Goal: Find specific page/section: Find specific page/section

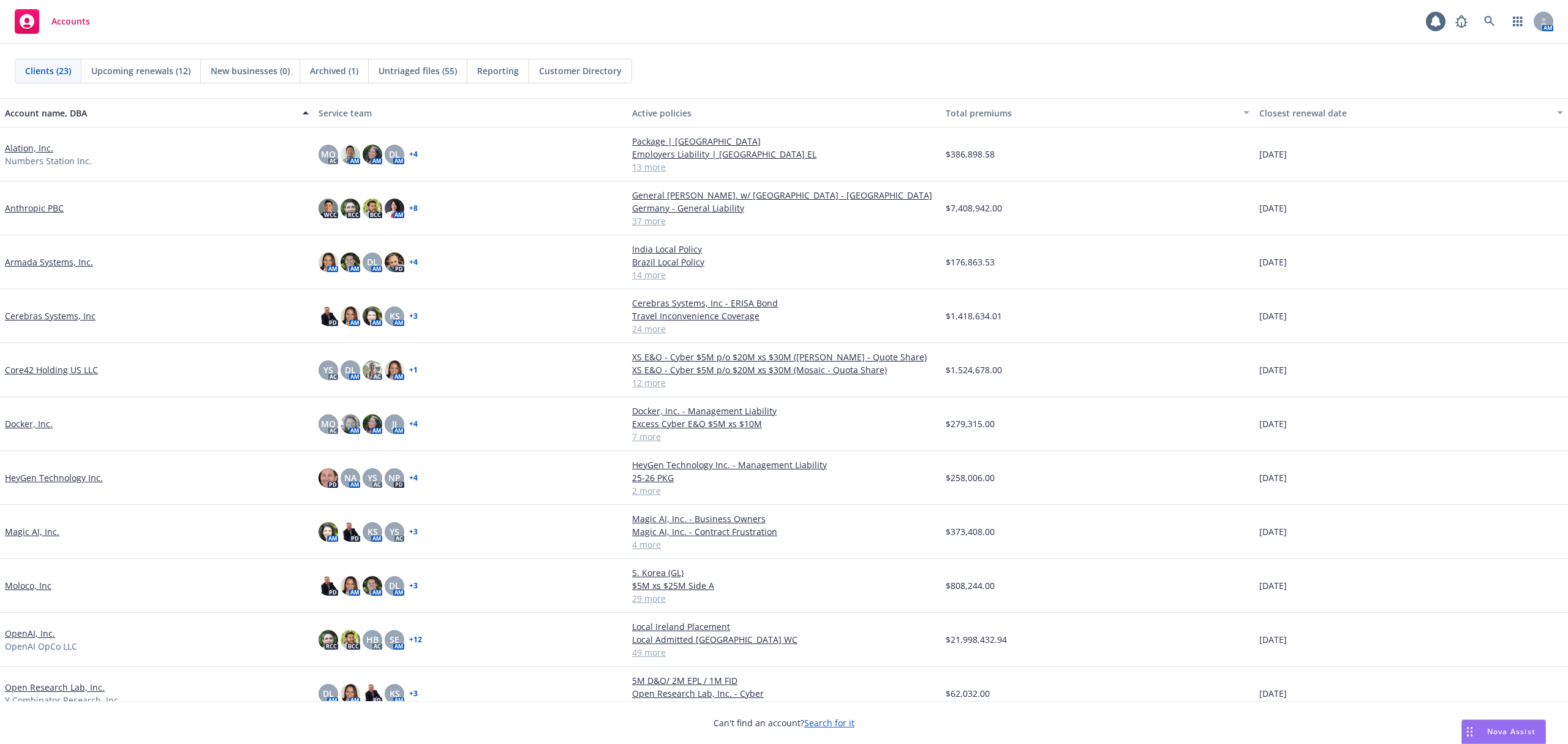
click at [12, 209] on link "Anthropic PBC" at bounding box center [34, 208] width 59 height 13
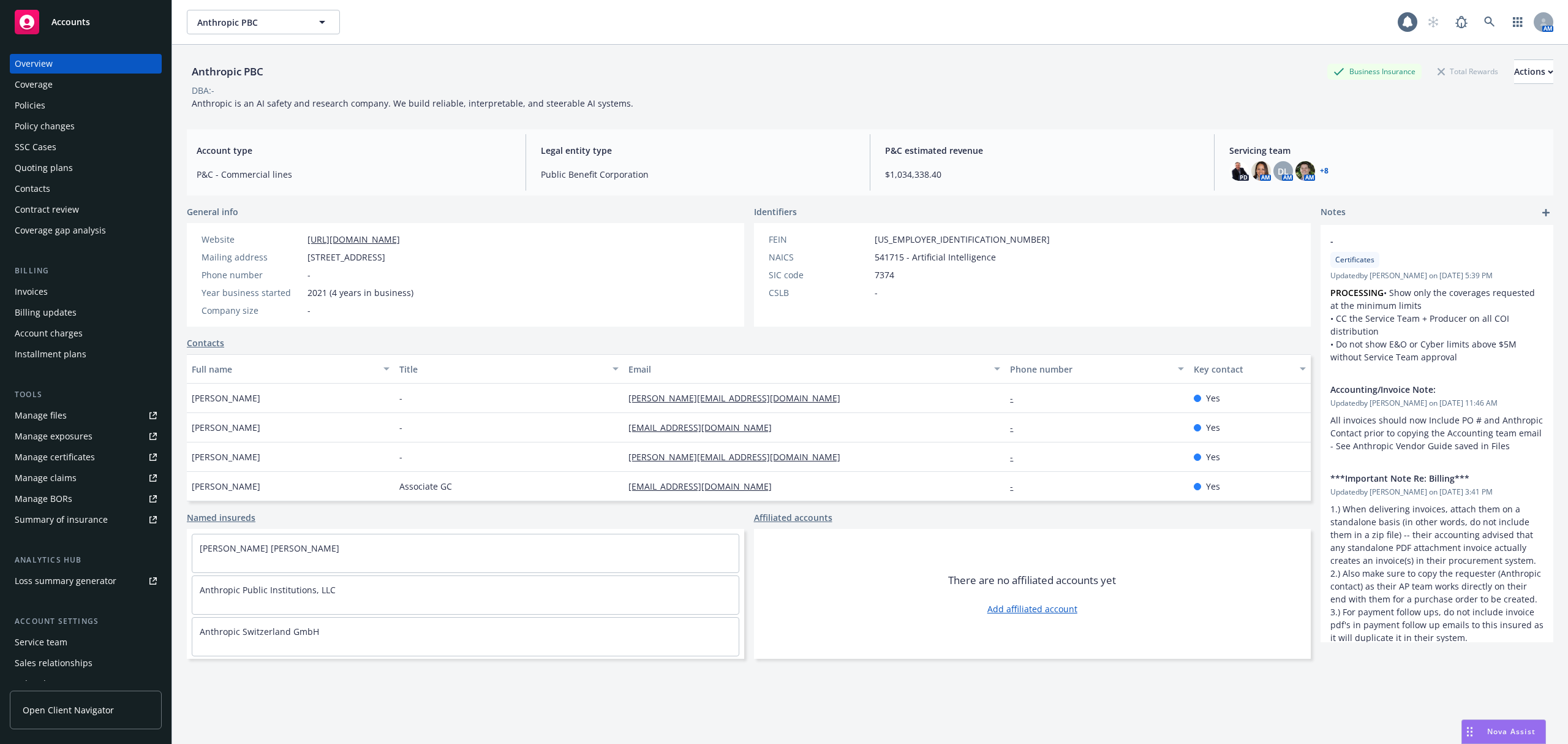
click at [118, 463] on link "Manage certificates" at bounding box center [85, 458] width 152 height 20
